Goal: Information Seeking & Learning: Compare options

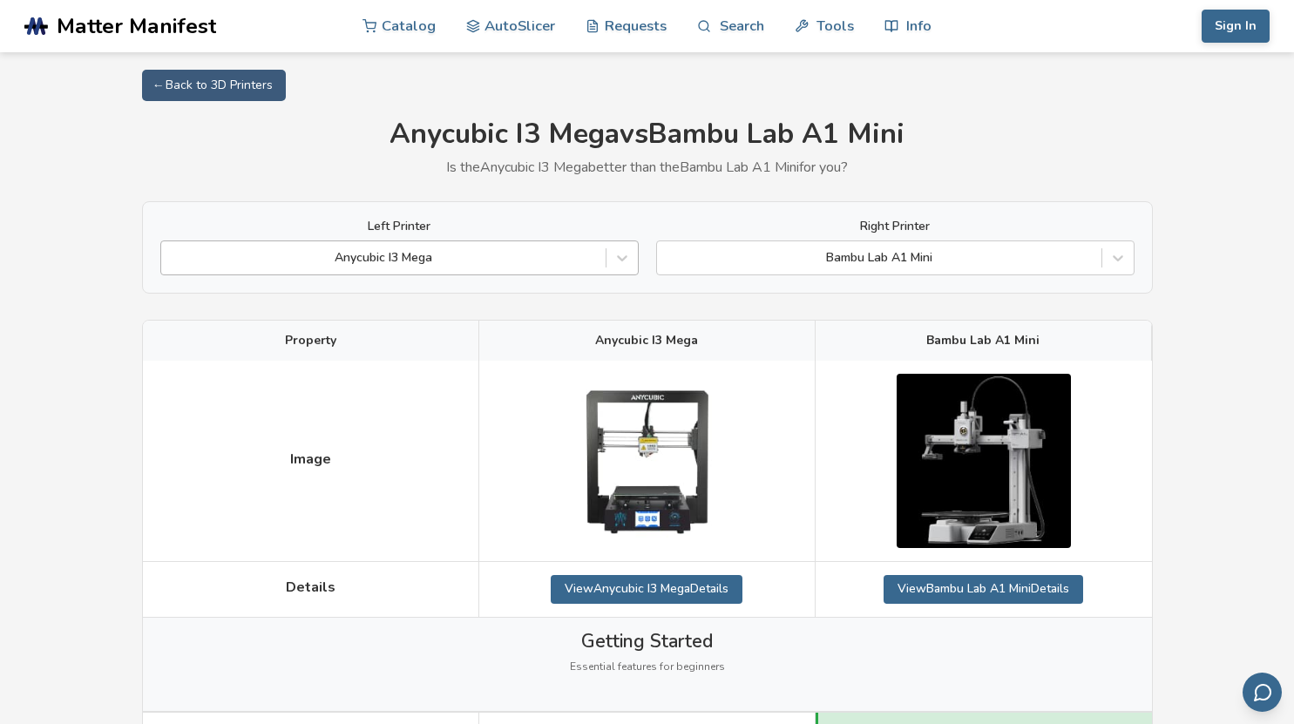
click at [528, 267] on div at bounding box center [383, 257] width 427 height 17
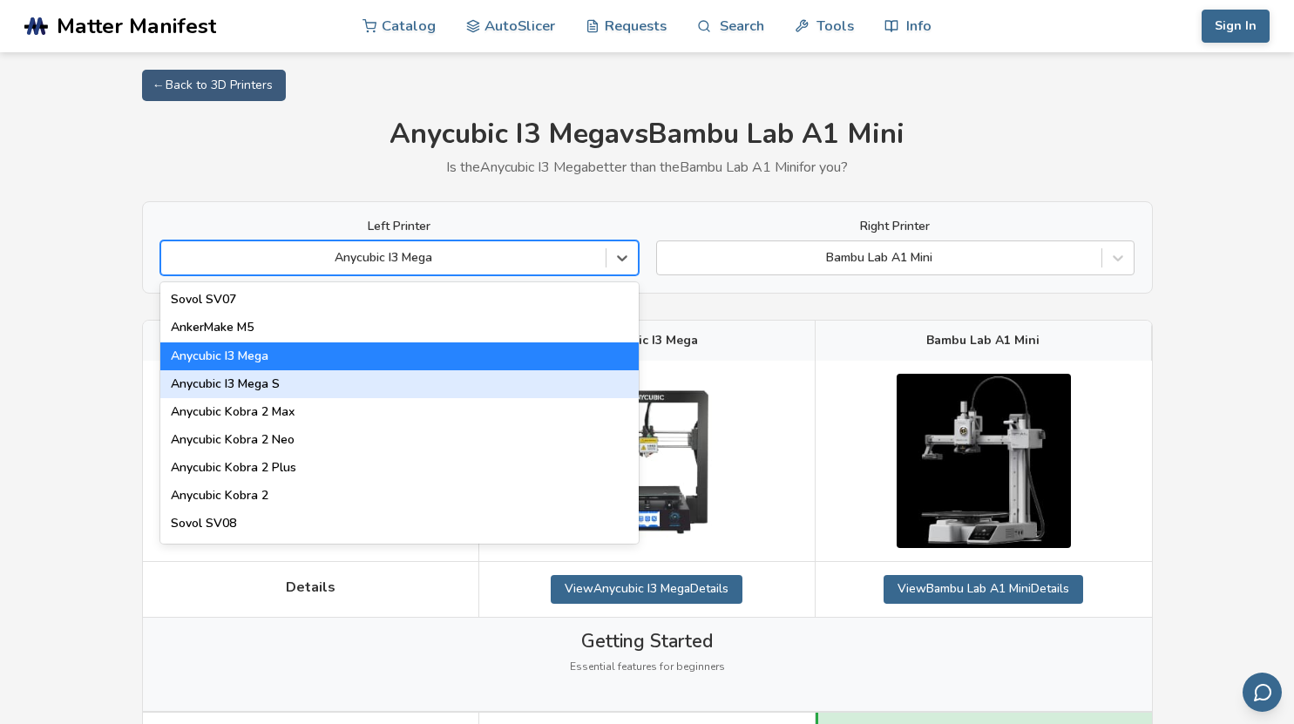
click at [492, 387] on div "Anycubic I3 Mega S" at bounding box center [399, 384] width 478 height 28
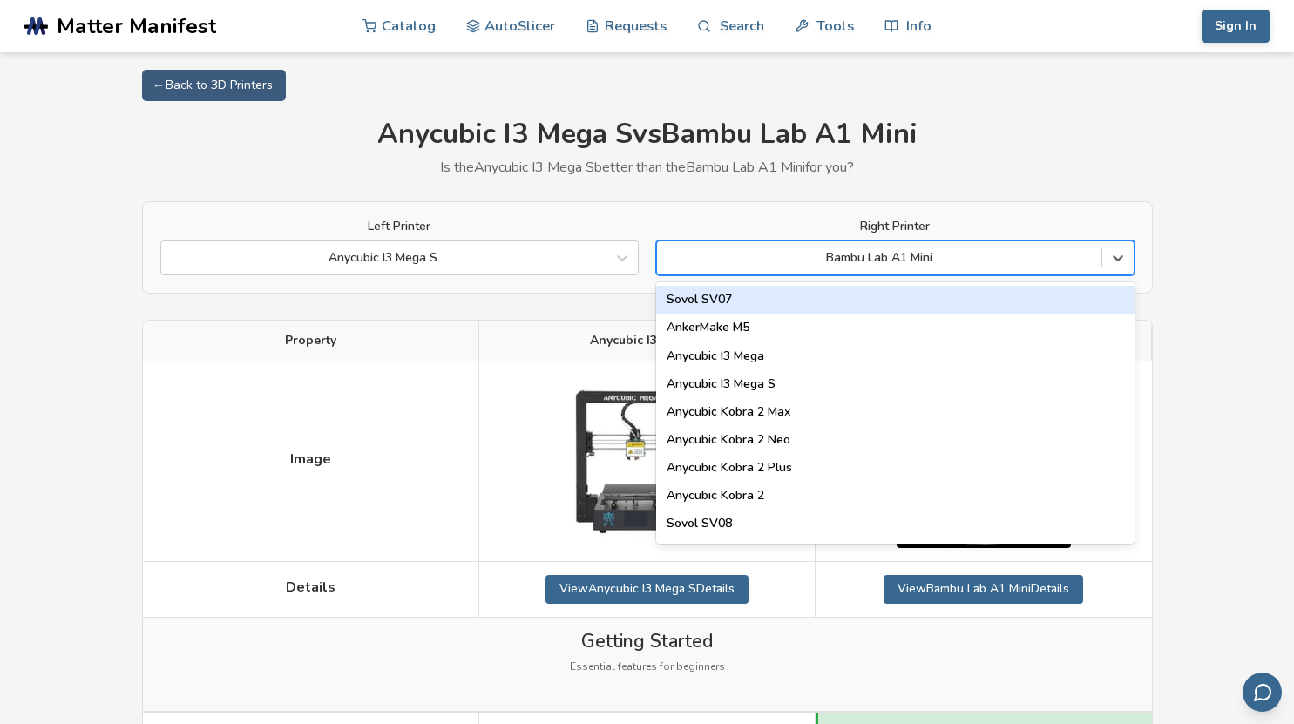
click at [947, 263] on div at bounding box center [879, 257] width 427 height 17
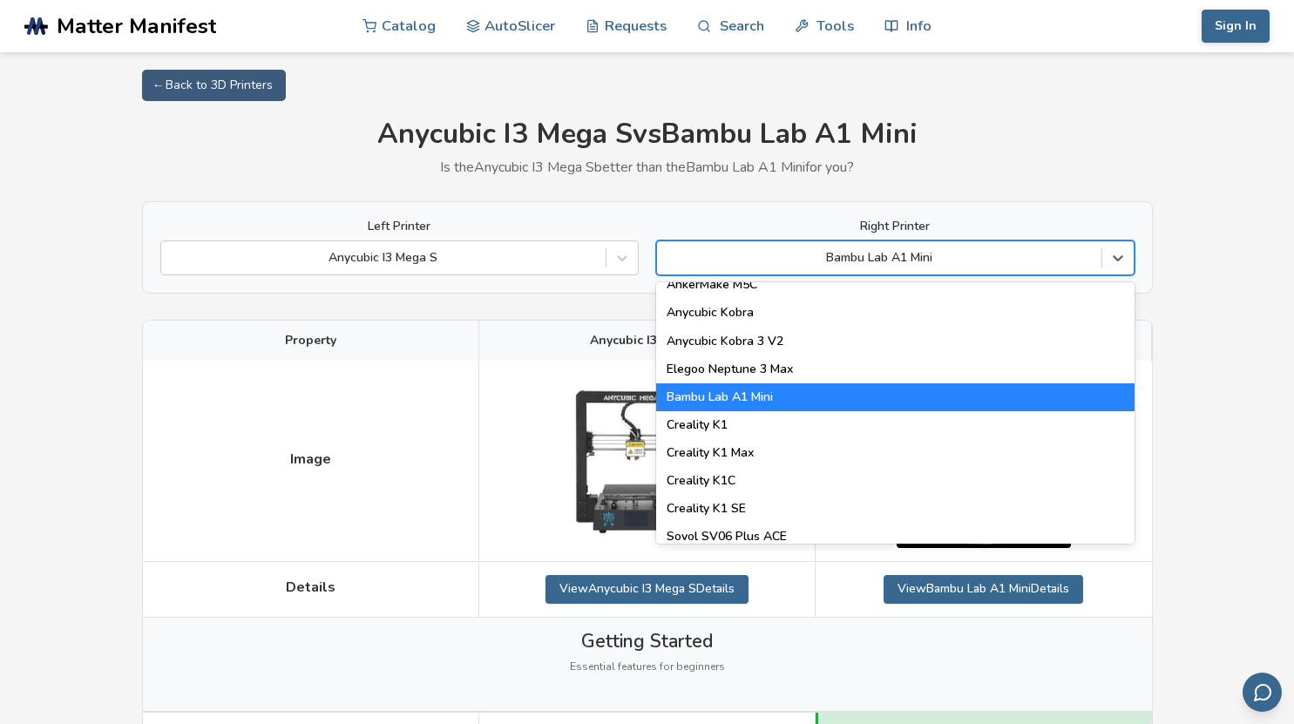
scroll to position [294, 0]
click at [775, 401] on div "Bambu Lab A1 Mini" at bounding box center [895, 398] width 478 height 28
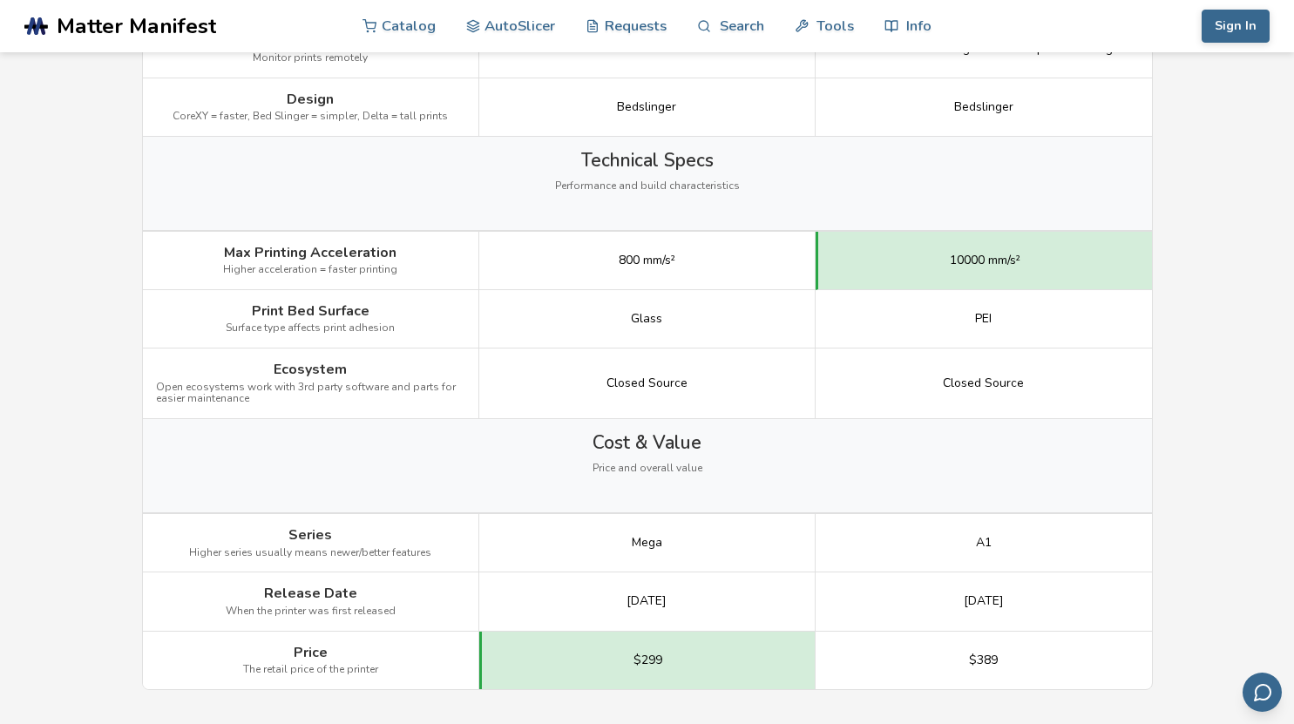
scroll to position [2195, 0]
